Goal: Task Accomplishment & Management: Use online tool/utility

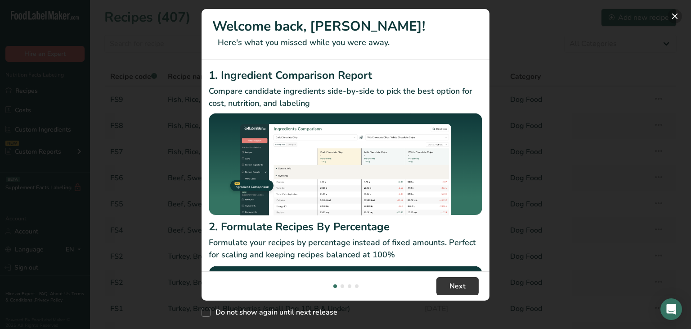
click at [679, 15] on button "New Features" at bounding box center [675, 16] width 14 height 14
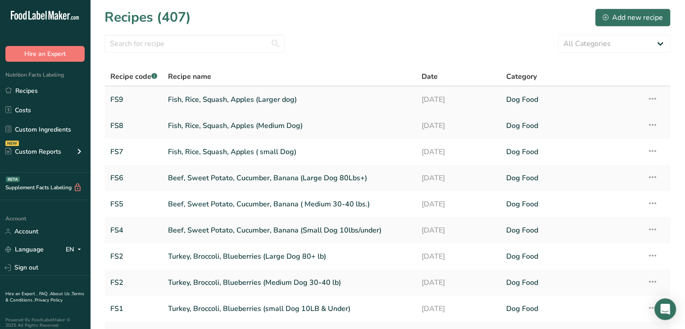
click at [262, 102] on link "Fish, Rice, Squash, Apples (Larger dog)" at bounding box center [289, 99] width 243 height 19
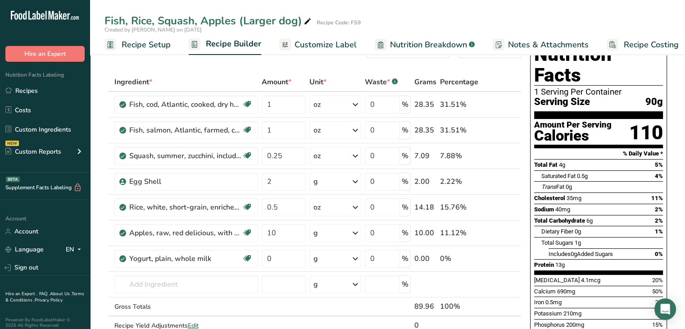
scroll to position [45, 0]
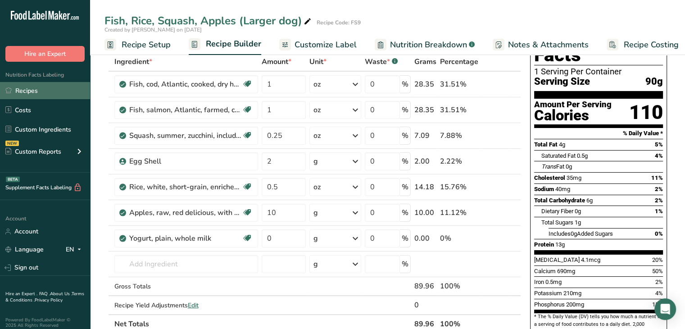
click at [37, 88] on link "Recipes" at bounding box center [45, 90] width 90 height 17
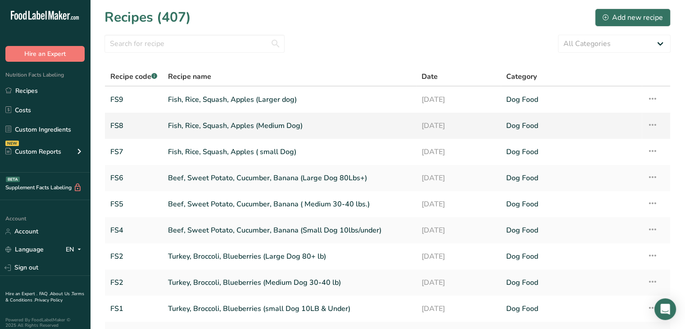
click at [252, 122] on link "Fish, Rice, Squash, Apples (Medium Dog)" at bounding box center [289, 125] width 243 height 19
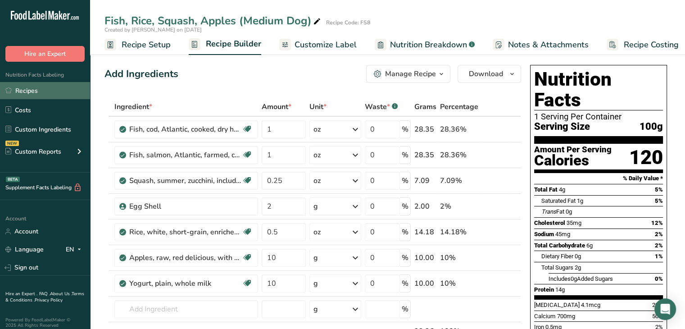
click at [44, 83] on link "Recipes" at bounding box center [45, 90] width 90 height 17
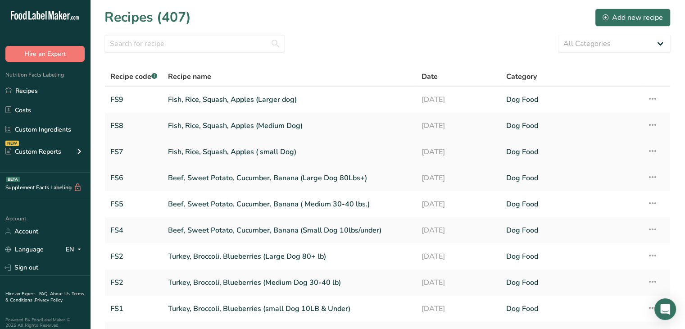
click at [236, 154] on link "Fish, Rice, Squash, Apples ( small Dog)" at bounding box center [289, 151] width 243 height 19
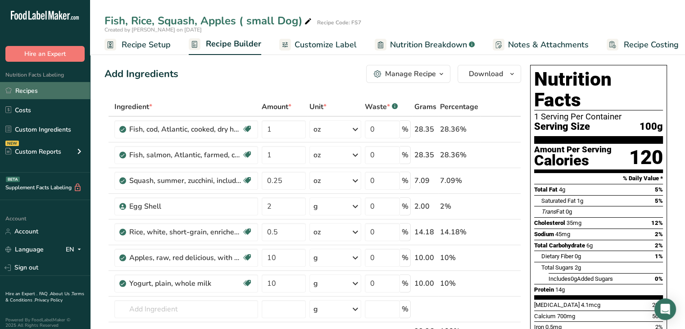
click at [36, 89] on link "Recipes" at bounding box center [45, 90] width 90 height 17
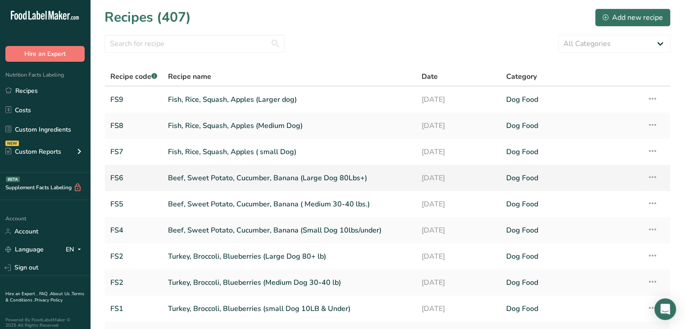
click at [202, 178] on link "Beef, Sweet Potato, Cucumber, Banana (Large Dog 80Lbs+)" at bounding box center [289, 177] width 243 height 19
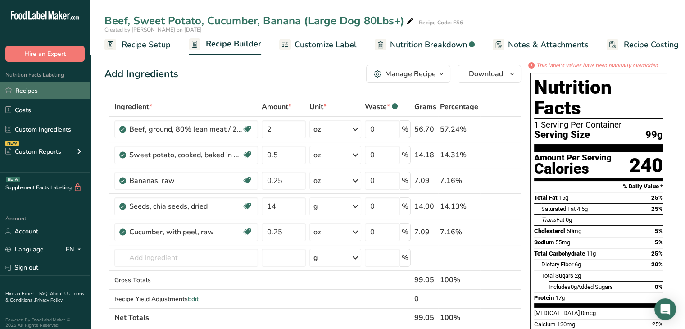
click at [27, 92] on link "Recipes" at bounding box center [45, 90] width 90 height 17
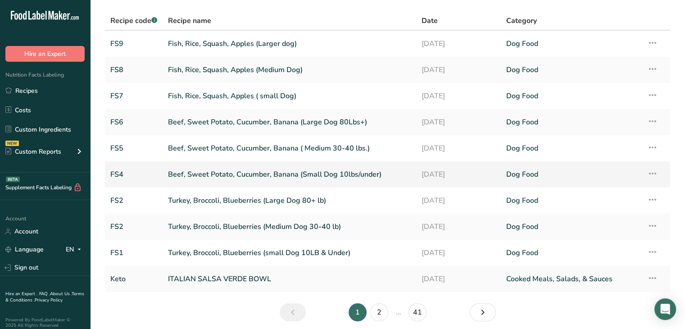
scroll to position [90, 0]
